Goal: Transaction & Acquisition: Purchase product/service

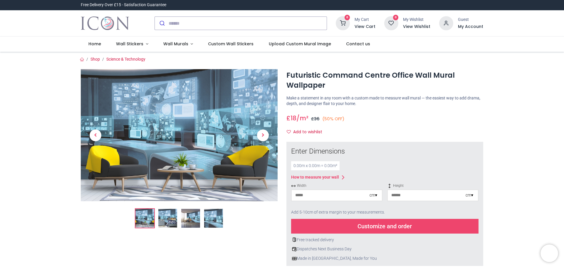
click at [170, 220] on img at bounding box center [167, 218] width 19 height 19
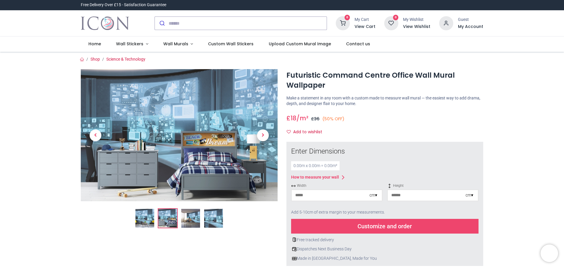
click at [187, 220] on img at bounding box center [190, 218] width 19 height 19
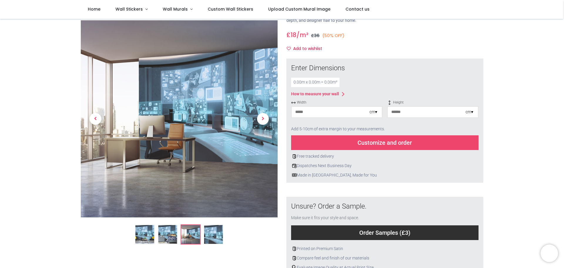
scroll to position [59, 0]
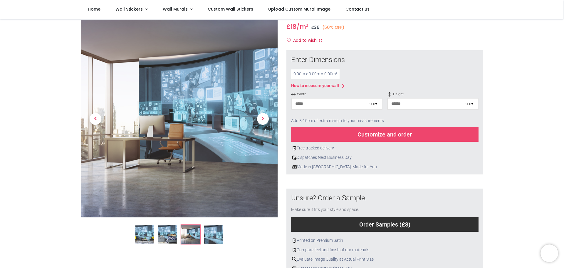
click at [212, 233] on img at bounding box center [213, 234] width 19 height 19
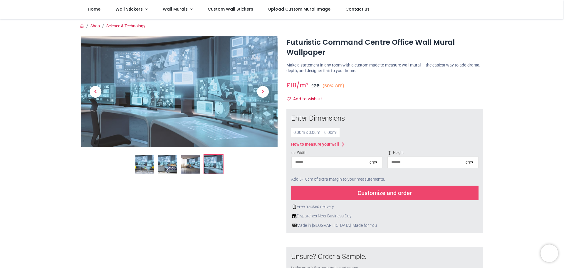
scroll to position [0, 0]
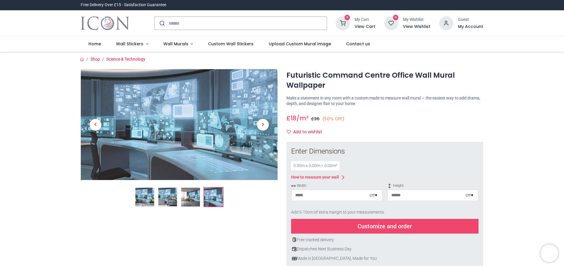
drag, startPoint x: 144, startPoint y: 197, endPoint x: 144, endPoint y: 200, distance: 3.0
click at [145, 197] on img at bounding box center [144, 196] width 19 height 19
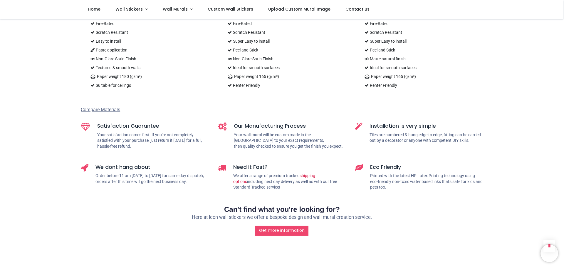
scroll to position [529, 0]
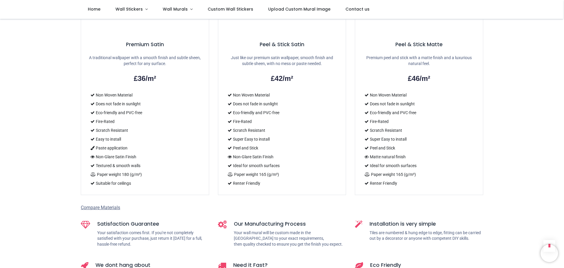
click at [112, 205] on span "Compare Materials" at bounding box center [100, 208] width 39 height 6
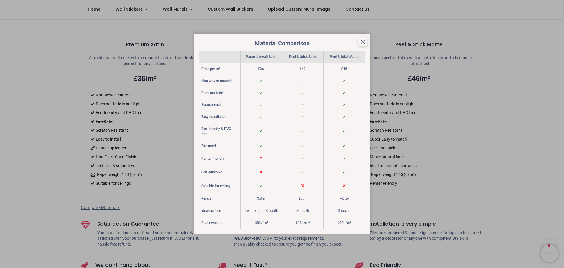
click at [363, 43] on icon at bounding box center [362, 41] width 7 height 7
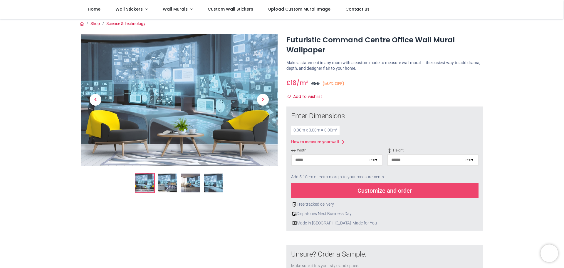
scroll to position [0, 0]
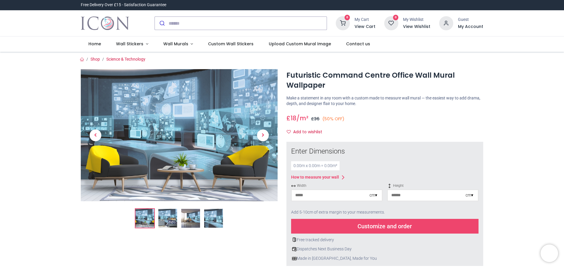
click at [375, 196] on div "cm ▾" at bounding box center [374, 195] width 8 height 6
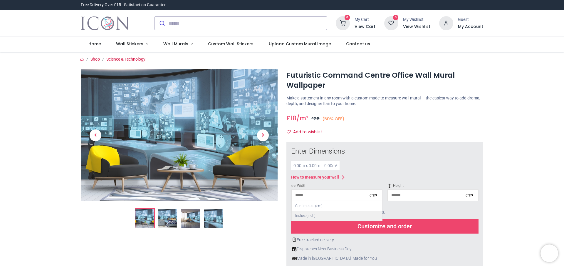
click at [303, 217] on div "Inches (inch)" at bounding box center [337, 216] width 90 height 10
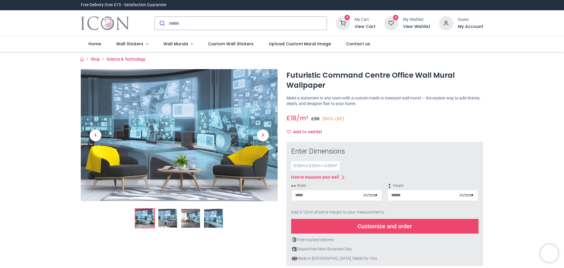
click at [304, 197] on input "number" at bounding box center [328, 195] width 72 height 11
type input "***"
click at [400, 197] on input "number" at bounding box center [424, 195] width 72 height 11
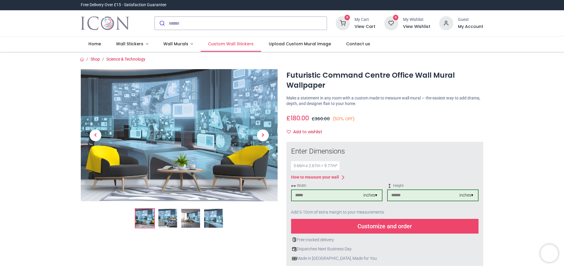
type input "***"
click at [233, 44] on span "Custom Wall Stickers" at bounding box center [231, 44] width 46 height 6
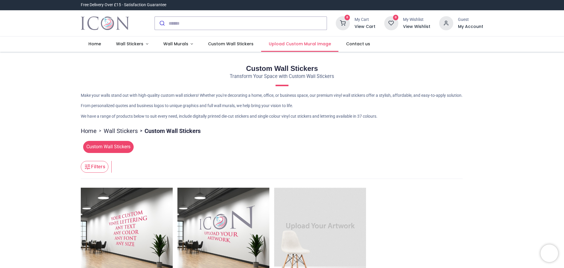
click at [283, 44] on span "Upload Custom Mural Image" at bounding box center [300, 44] width 62 height 6
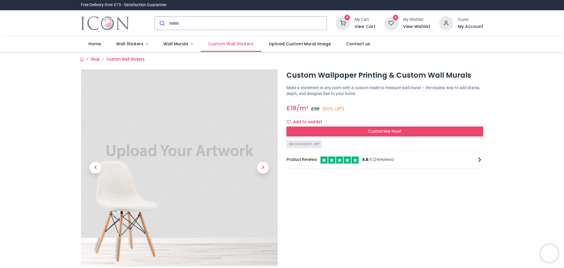
click at [230, 43] on span "Custom Wall Stickers" at bounding box center [231, 44] width 46 height 6
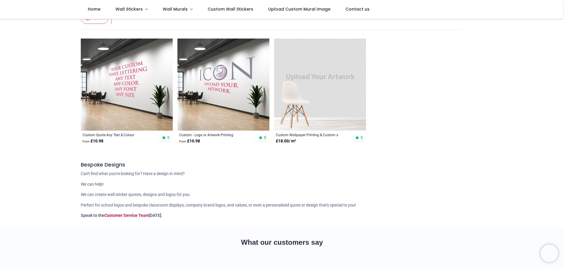
scroll to position [88, 0]
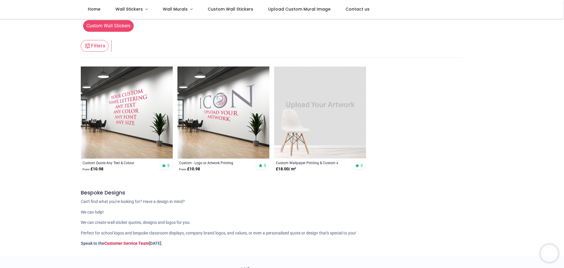
click at [219, 120] on img at bounding box center [223, 112] width 92 height 92
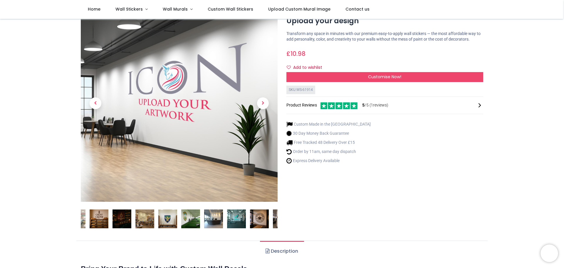
scroll to position [29, 0]
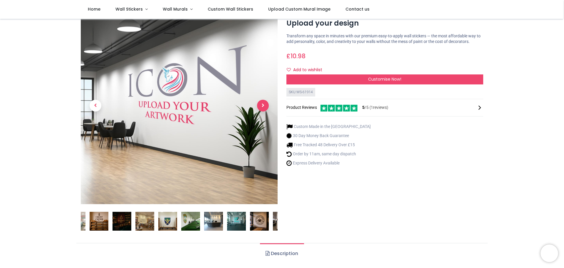
click at [264, 107] on span "Next" at bounding box center [263, 106] width 12 height 12
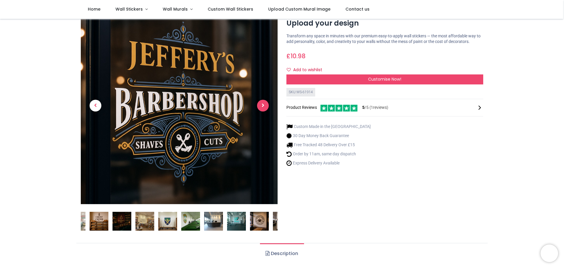
click at [264, 107] on span "Next" at bounding box center [263, 106] width 12 height 12
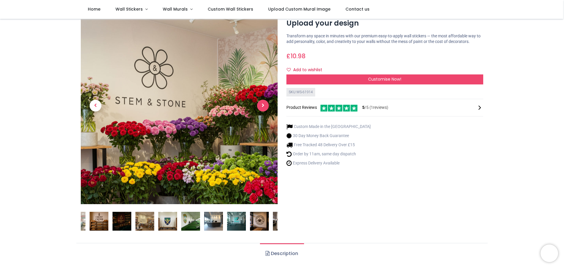
click at [264, 107] on span "Next" at bounding box center [263, 106] width 12 height 12
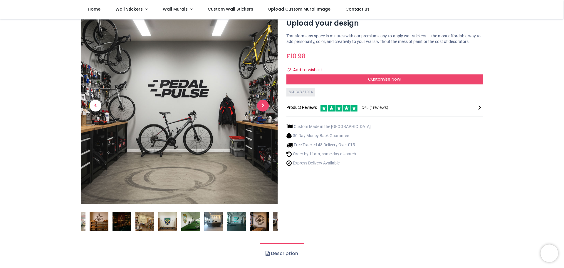
click at [264, 107] on span "Next" at bounding box center [263, 106] width 12 height 12
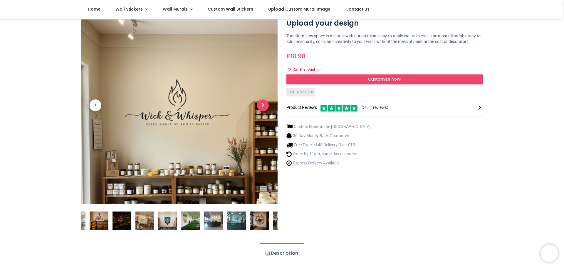
click at [264, 107] on span "Next" at bounding box center [263, 105] width 12 height 12
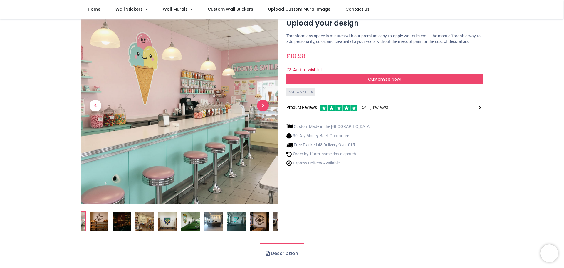
click at [264, 107] on span "Next" at bounding box center [263, 106] width 12 height 12
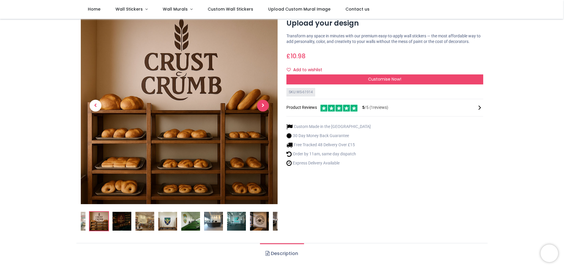
click at [264, 107] on span "Next" at bounding box center [263, 106] width 12 height 12
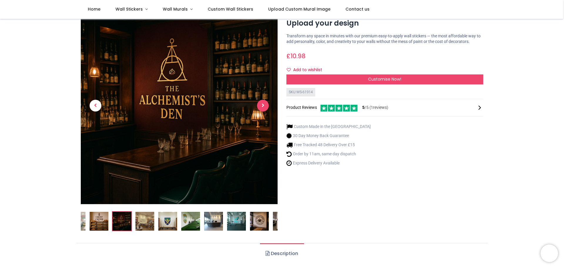
click at [264, 105] on span "Next" at bounding box center [263, 106] width 12 height 12
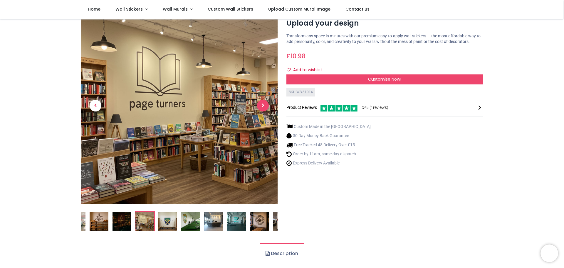
click at [264, 105] on span "Next" at bounding box center [263, 106] width 12 height 12
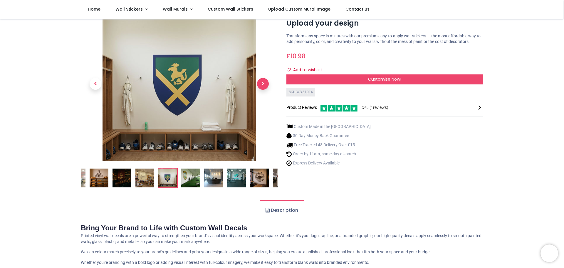
click at [264, 105] on link at bounding box center [262, 84] width 29 height 108
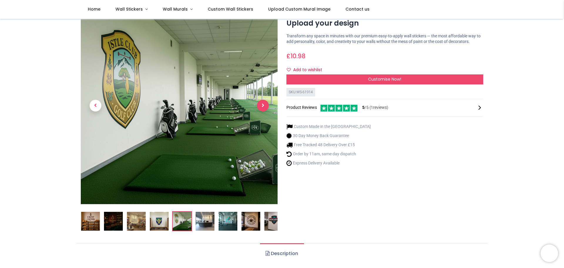
click at [264, 105] on span "Next" at bounding box center [263, 106] width 12 height 12
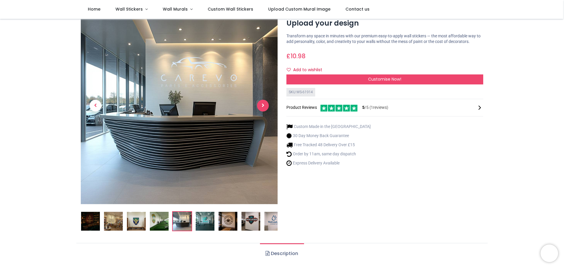
click at [264, 105] on span "Next" at bounding box center [263, 106] width 12 height 12
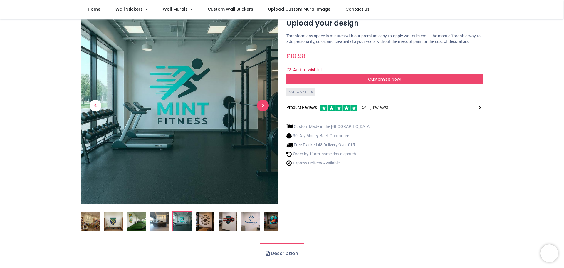
click at [264, 105] on span "Next" at bounding box center [263, 106] width 12 height 12
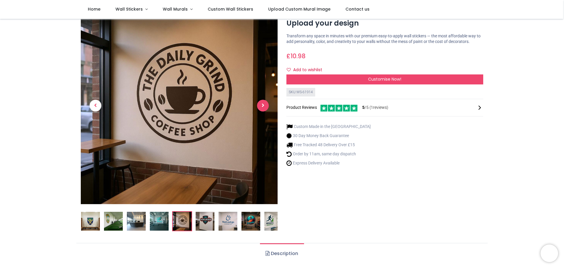
click at [264, 105] on span "Next" at bounding box center [263, 106] width 12 height 12
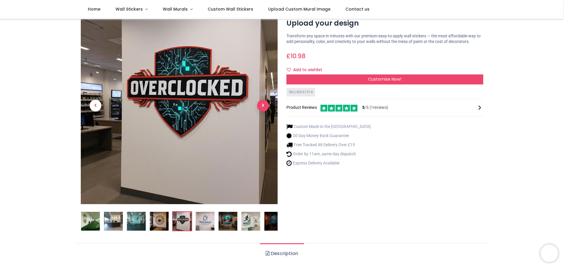
click at [264, 105] on span "Next" at bounding box center [263, 106] width 12 height 12
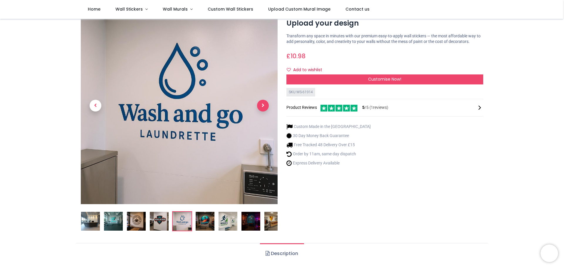
click at [264, 105] on span "Next" at bounding box center [263, 106] width 12 height 12
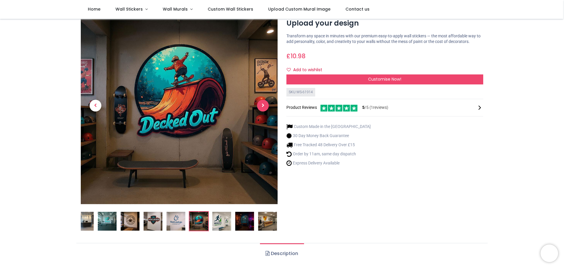
click at [264, 105] on span "Next" at bounding box center [263, 106] width 12 height 12
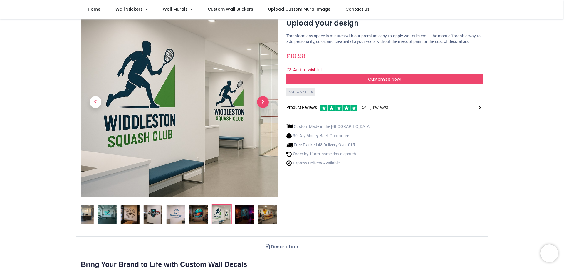
click at [264, 105] on span "Next" at bounding box center [263, 102] width 12 height 12
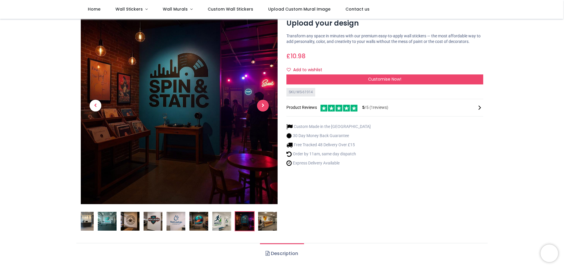
click at [264, 105] on span "Next" at bounding box center [263, 106] width 12 height 12
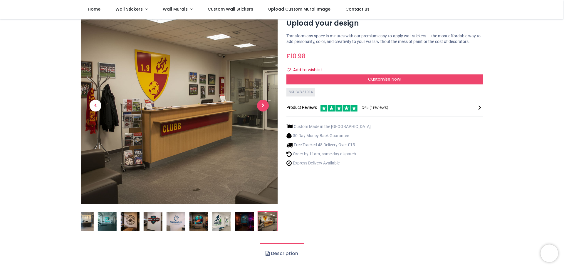
click at [264, 105] on span "Next" at bounding box center [263, 106] width 12 height 12
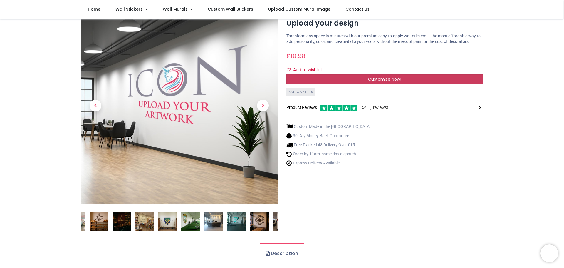
click at [353, 80] on div "Customise Now!" at bounding box center [385, 79] width 197 height 10
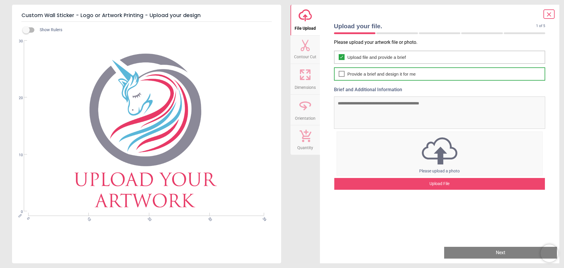
click at [341, 73] on icon at bounding box center [341, 73] width 5 height 7
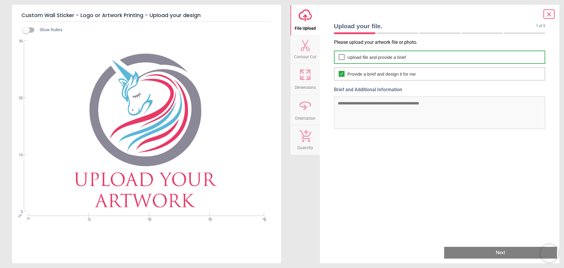
click at [340, 57] on icon at bounding box center [341, 57] width 3 height 2
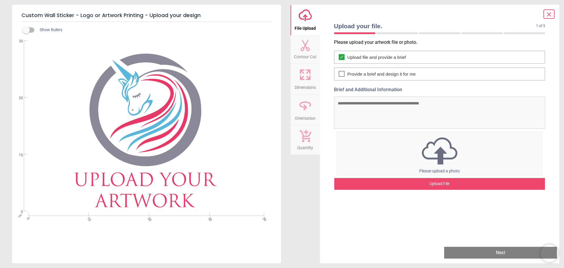
click at [309, 49] on icon at bounding box center [305, 45] width 9 height 12
click at [303, 74] on icon at bounding box center [305, 75] width 14 height 14
click at [304, 104] on icon at bounding box center [305, 105] width 14 height 14
click at [305, 143] on span "Quantity" at bounding box center [305, 146] width 16 height 9
